Goal: Task Accomplishment & Management: Use online tool/utility

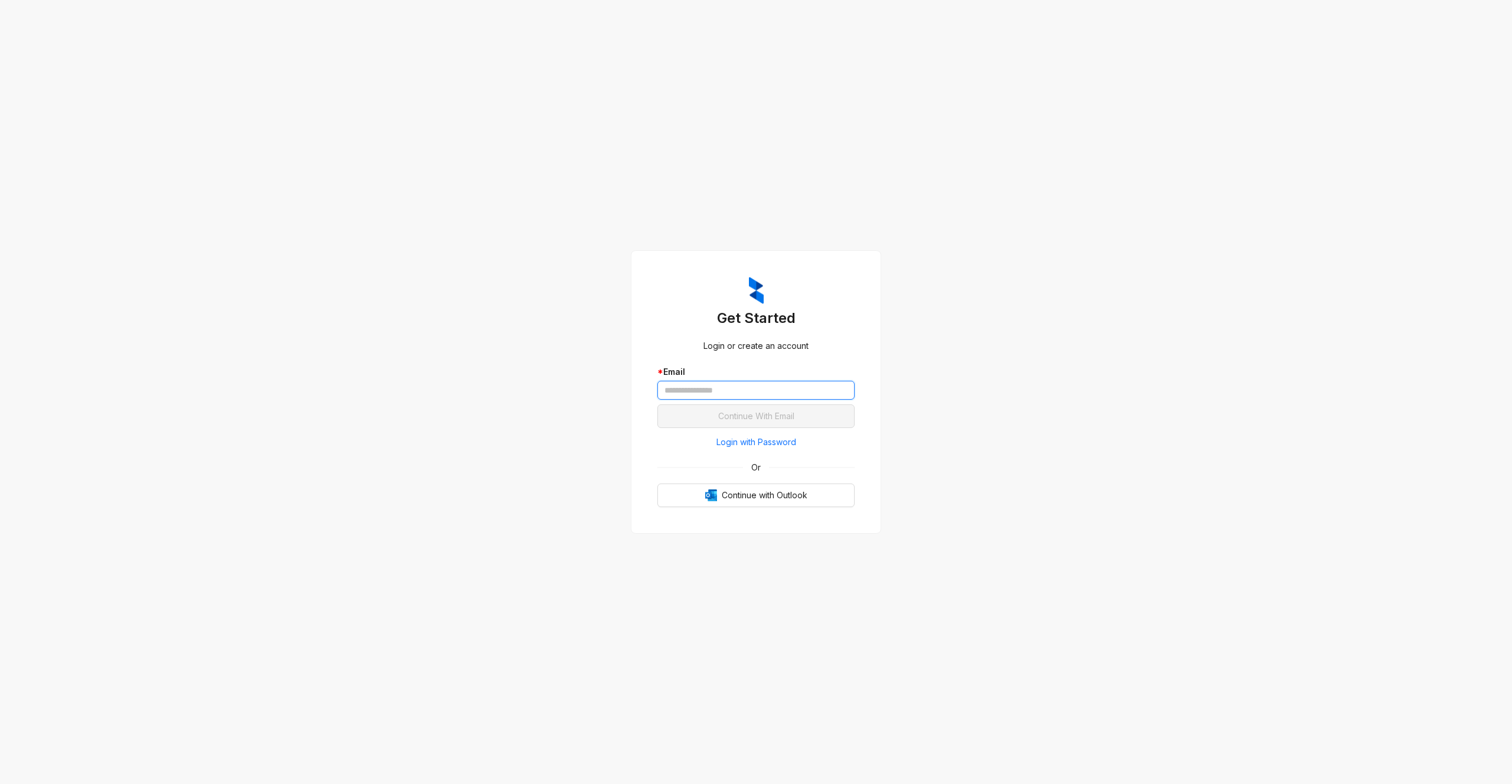
click at [706, 392] on input "text" at bounding box center [756, 391] width 197 height 19
type input "**********"
click at [657, 404] on button "Continue With Email" at bounding box center [756, 416] width 197 height 24
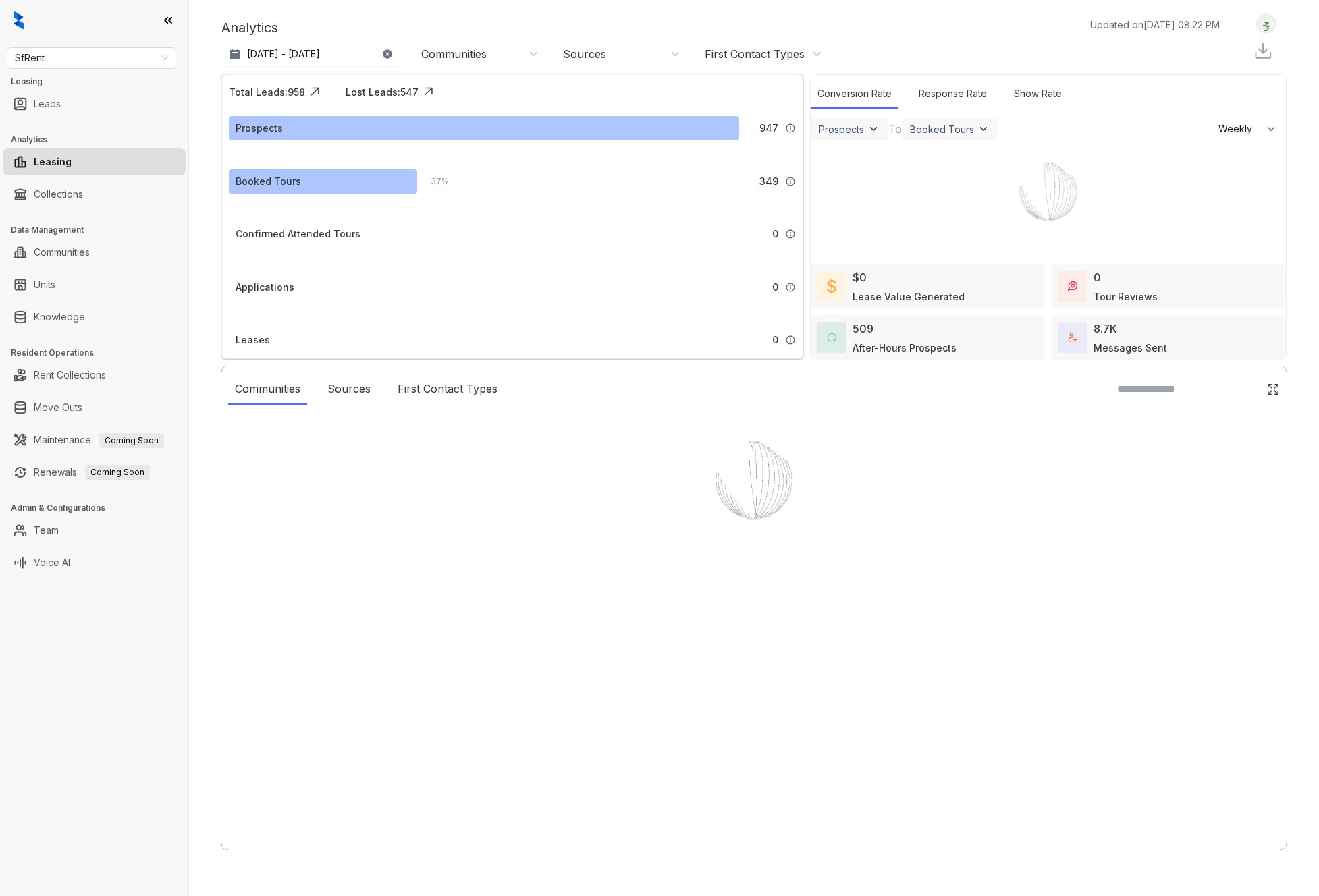
select select "******"
